Goal: Obtain resource: Download file/media

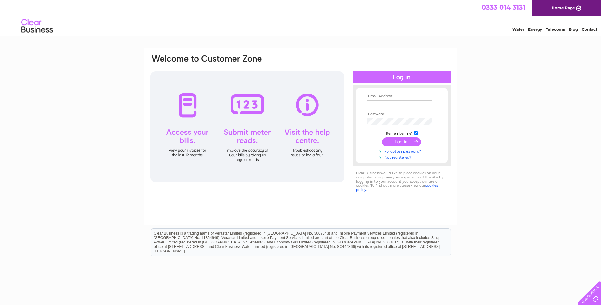
click at [397, 104] on input "text" at bounding box center [399, 103] width 65 height 7
type input "finance@northbanchory.com"
click at [407, 141] on input "submit" at bounding box center [401, 142] width 39 height 9
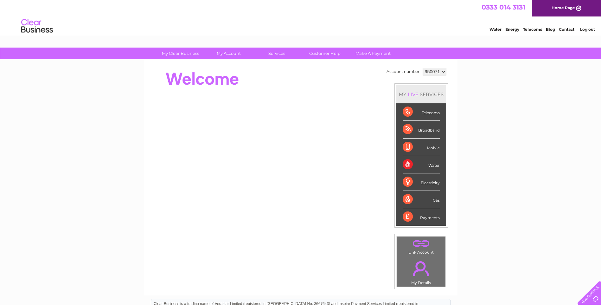
click at [443, 72] on select "950071 950073 950138 950142 950143 950144 971030 971044 994857" at bounding box center [435, 72] width 24 height 8
select select "994857"
click at [423, 68] on select "950071 950073 950138 950142 950143 950144 971030 971044 994857" at bounding box center [435, 72] width 24 height 8
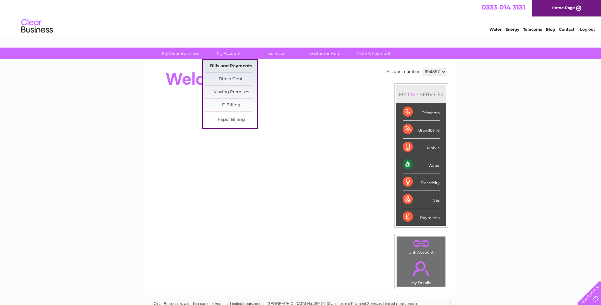
click at [226, 66] on link "Bills and Payments" at bounding box center [231, 66] width 52 height 13
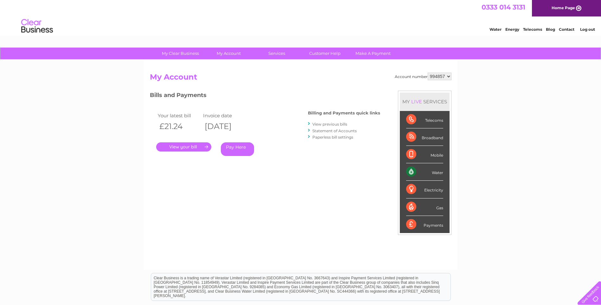
click at [186, 146] on link "." at bounding box center [183, 146] width 55 height 9
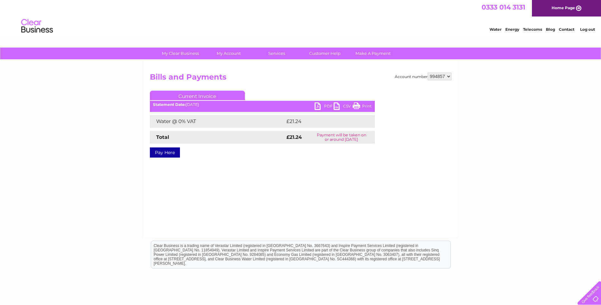
click at [318, 105] on link "PDF" at bounding box center [324, 106] width 19 height 9
click at [448, 77] on select "950071 950073 950138 950142 950143 950144 971030 971044 994857" at bounding box center [440, 77] width 24 height 8
select select "971044"
click at [428, 73] on select "950071 950073 950138 950142 950143 950144 971030 971044 994857" at bounding box center [440, 77] width 24 height 8
